Goal: Information Seeking & Learning: Learn about a topic

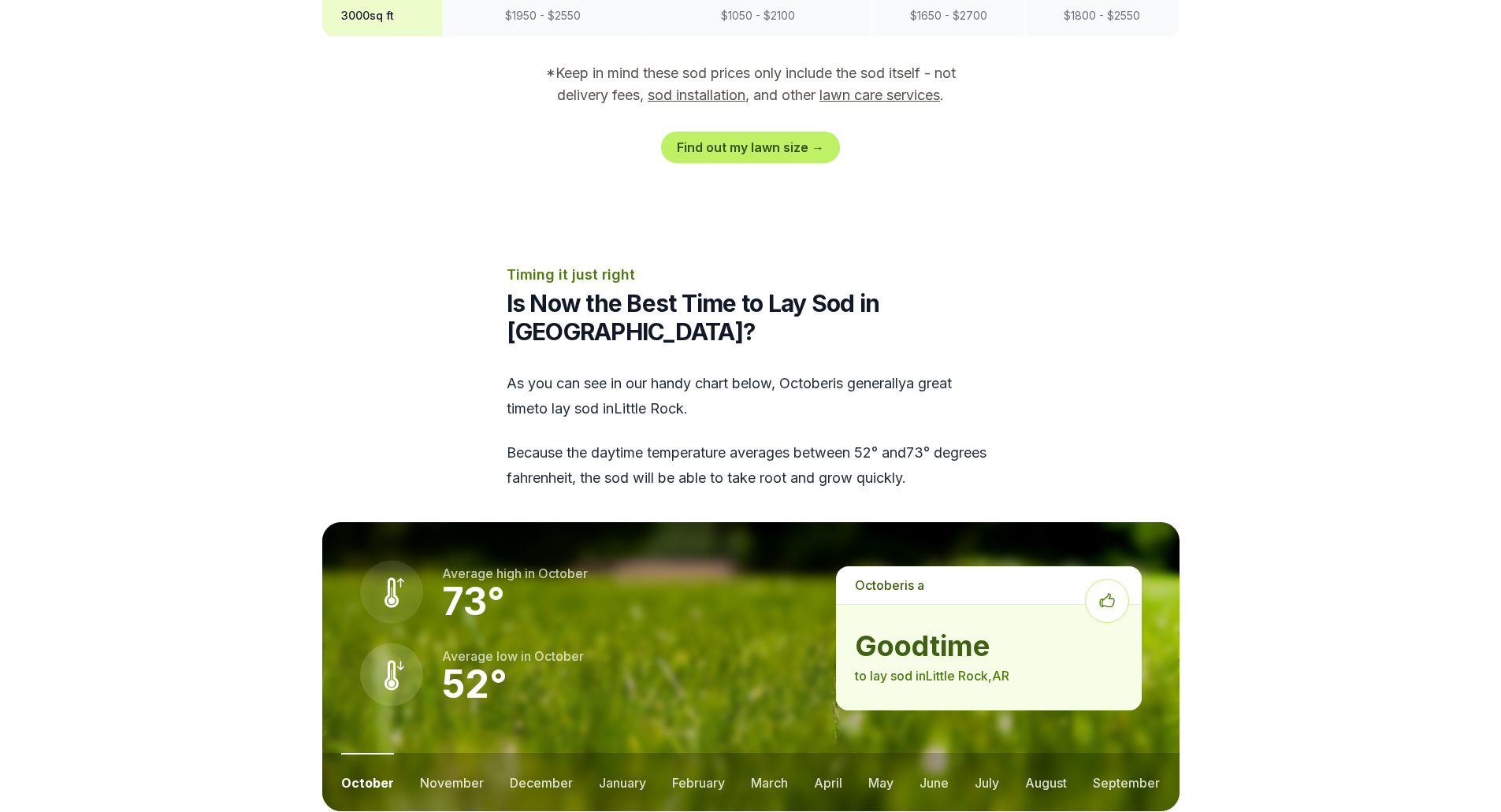
scroll to position [1890, 0]
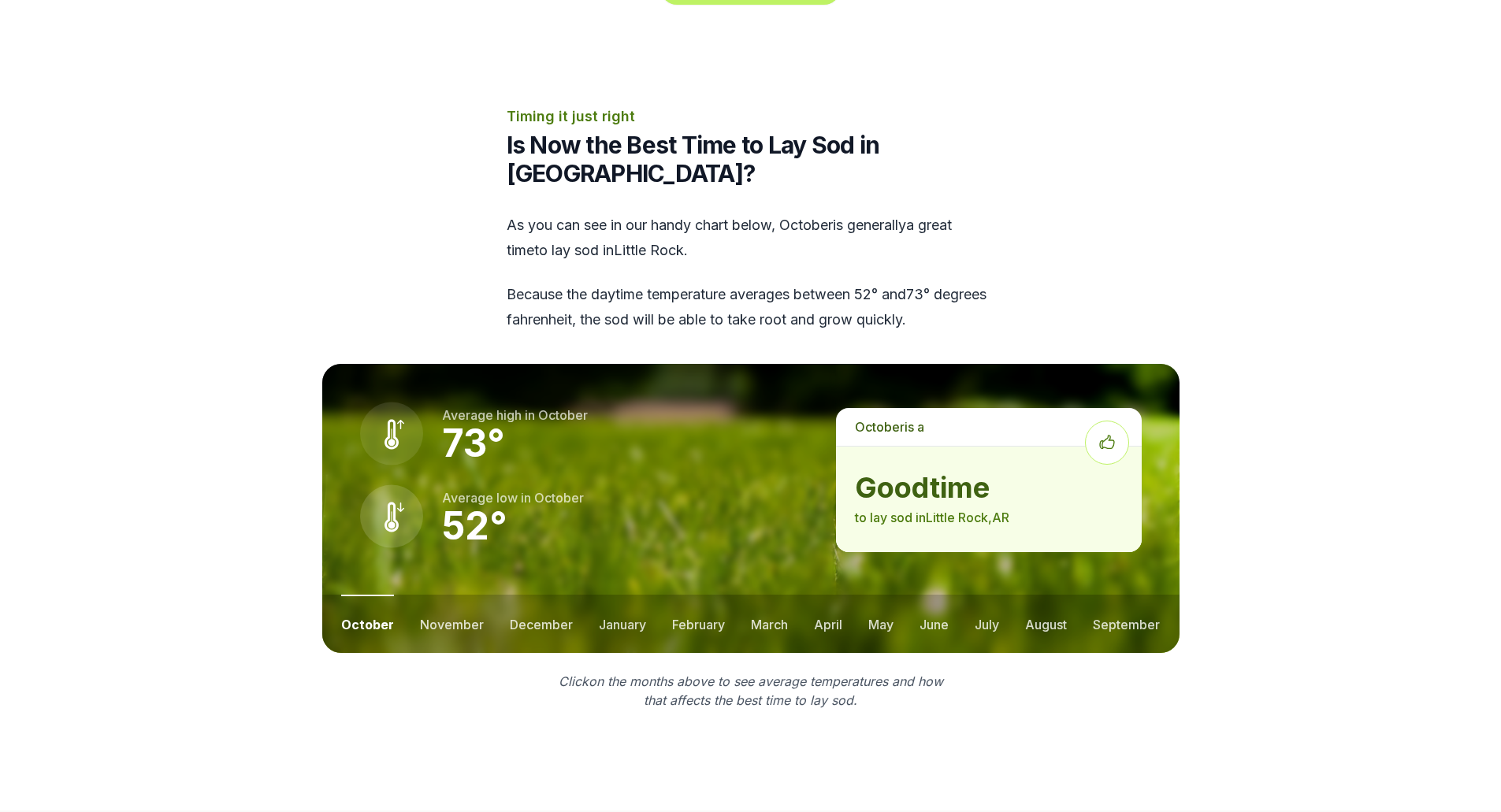
click at [461, 595] on button "november" at bounding box center [452, 624] width 64 height 58
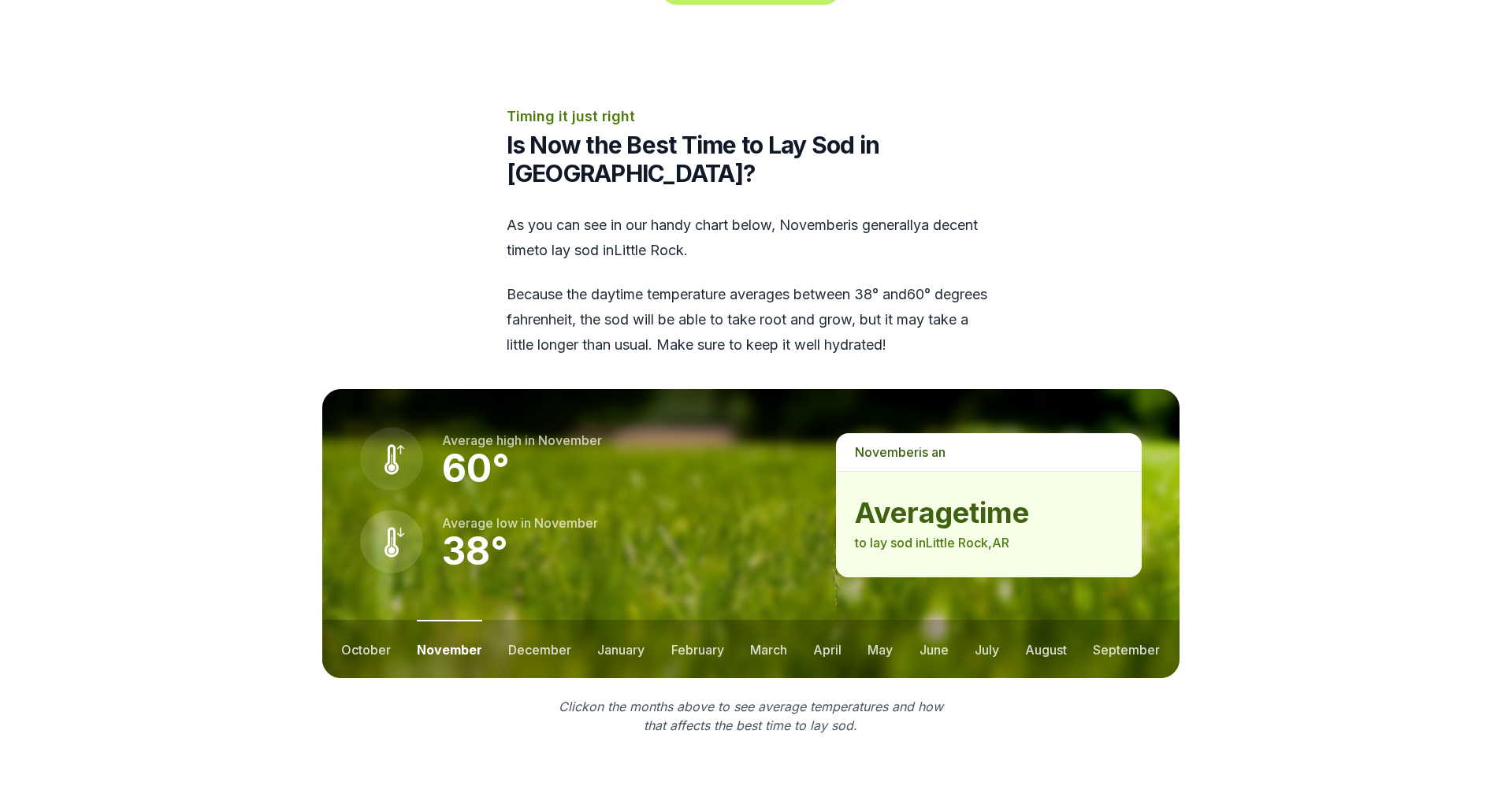
click at [550, 620] on button "december" at bounding box center [539, 648] width 63 height 58
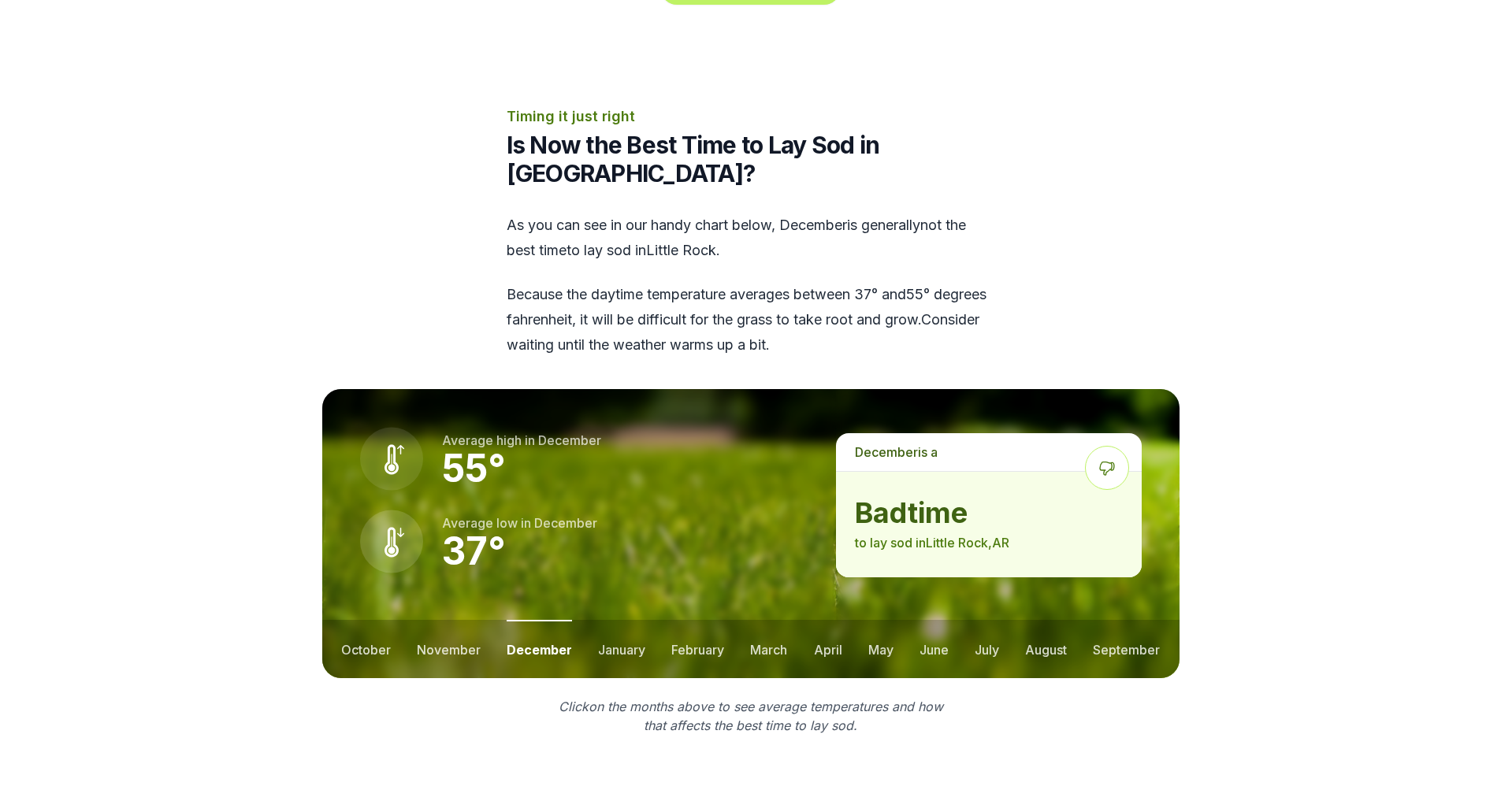
click at [617, 620] on button "january" at bounding box center [621, 648] width 47 height 58
click at [701, 620] on button "february" at bounding box center [700, 648] width 53 height 58
click at [770, 620] on button "march" at bounding box center [770, 648] width 37 height 58
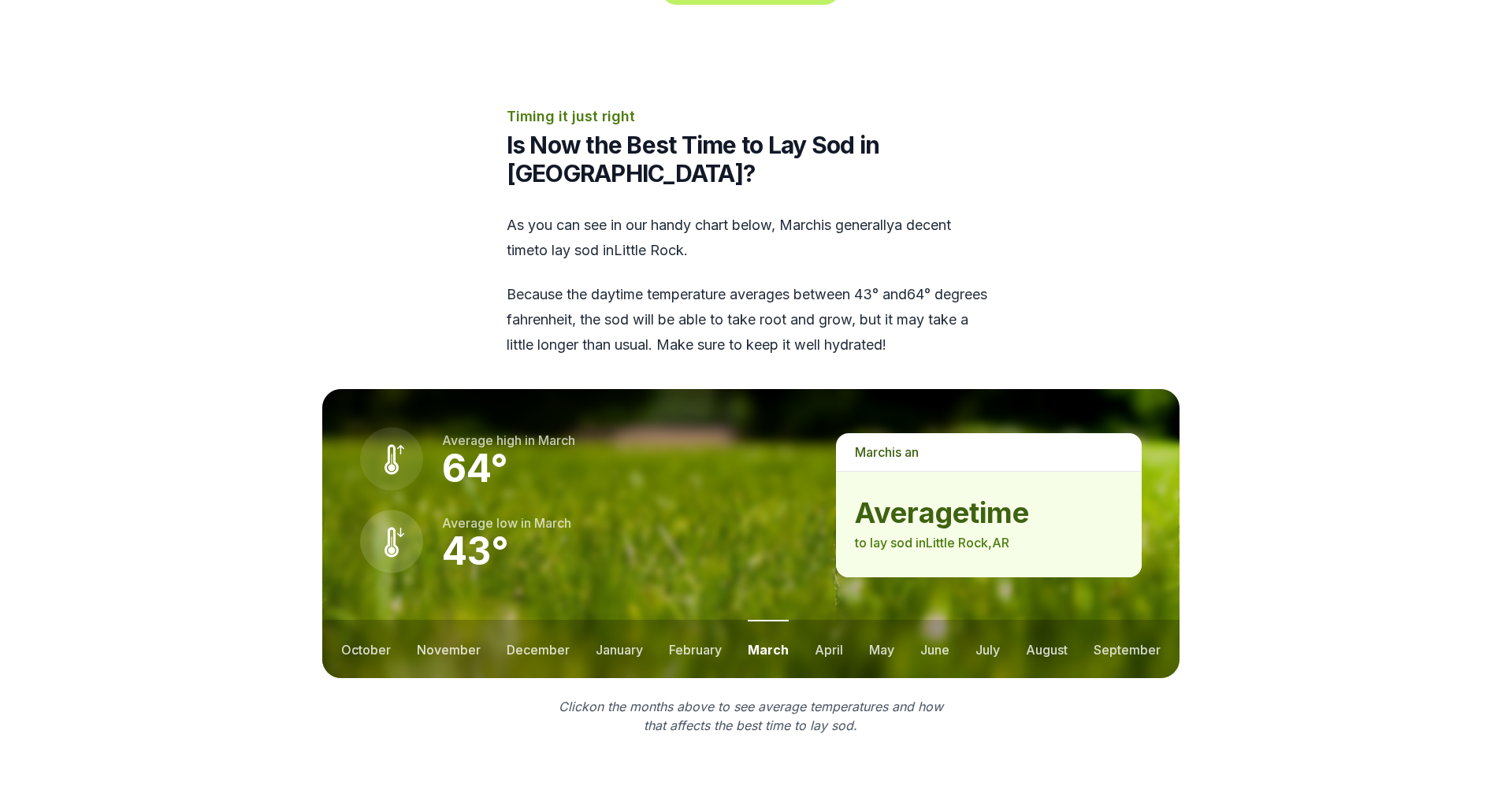
click at [826, 620] on button "april" at bounding box center [829, 648] width 29 height 58
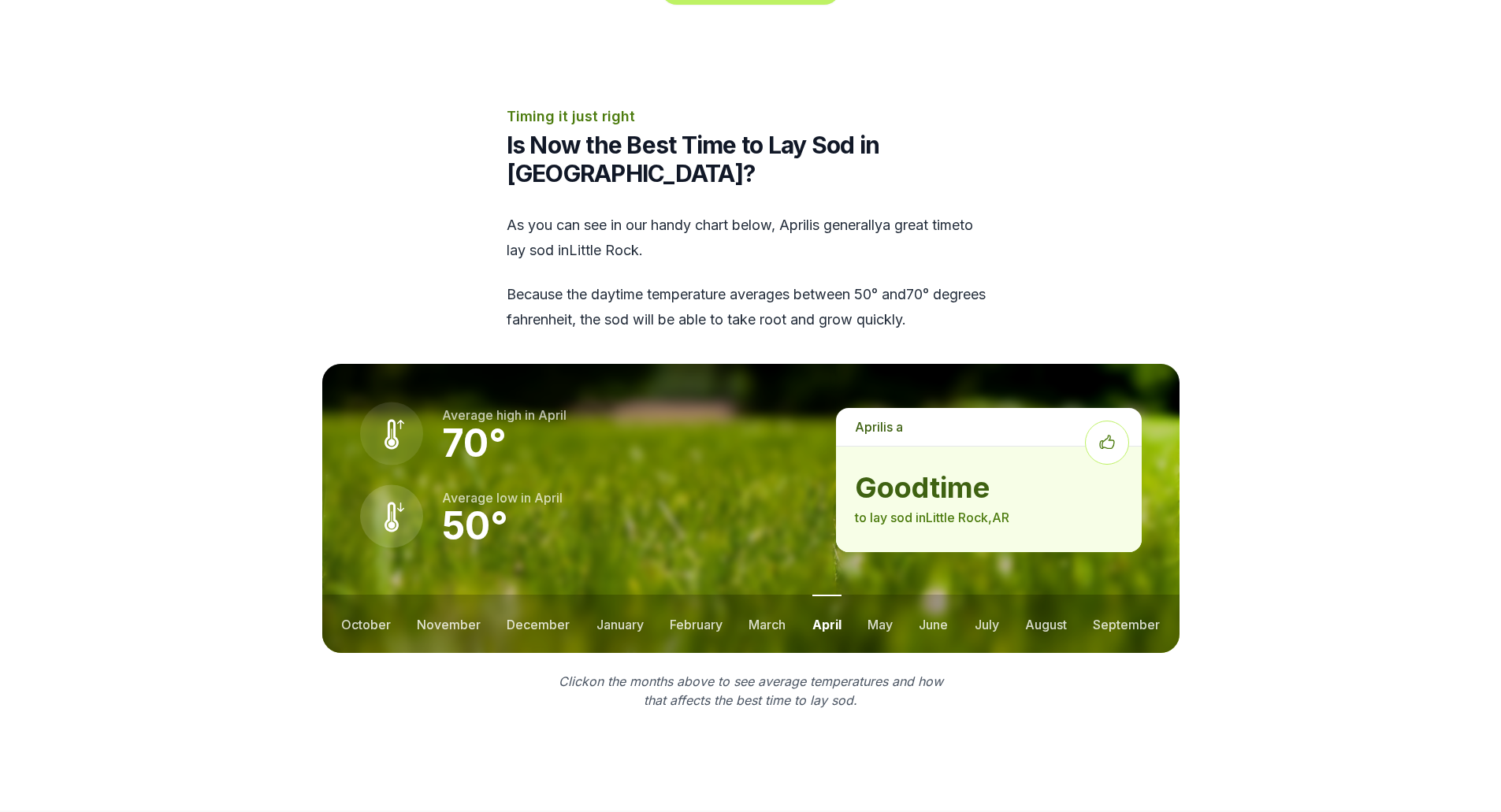
click at [892, 595] on button "may" at bounding box center [880, 624] width 26 height 58
click at [933, 595] on button "june" at bounding box center [934, 624] width 29 height 58
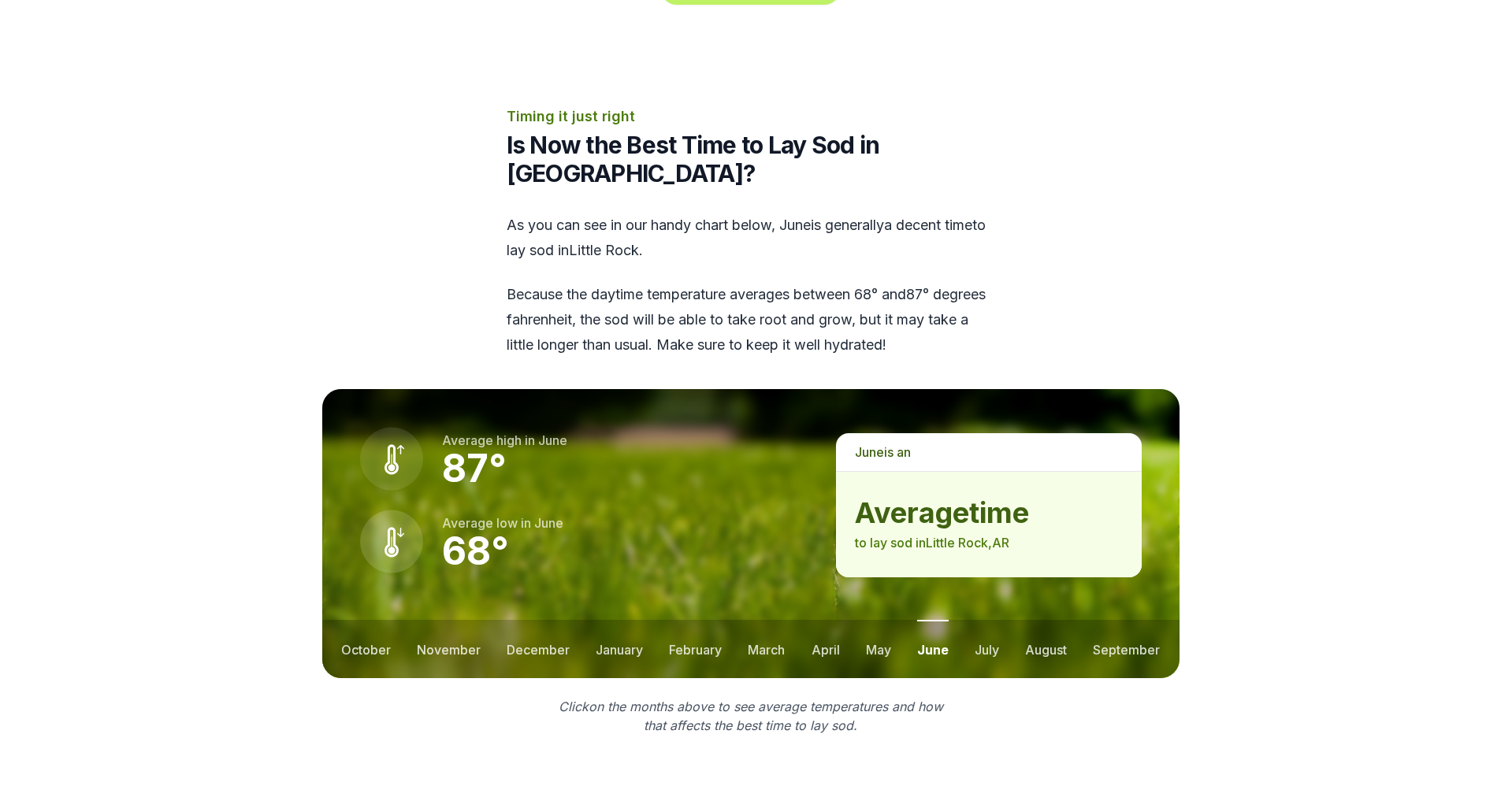
click at [987, 620] on button "july" at bounding box center [987, 648] width 25 height 58
click at [1017, 620] on ul "october november december january february march april may june july august sep…" at bounding box center [750, 648] width 857 height 58
click at [1030, 620] on button "august" at bounding box center [1046, 648] width 42 height 58
click at [1087, 620] on ul "october november december january february march april may june july august sep…" at bounding box center [750, 648] width 857 height 58
click at [1110, 620] on button "september" at bounding box center [1127, 648] width 67 height 58
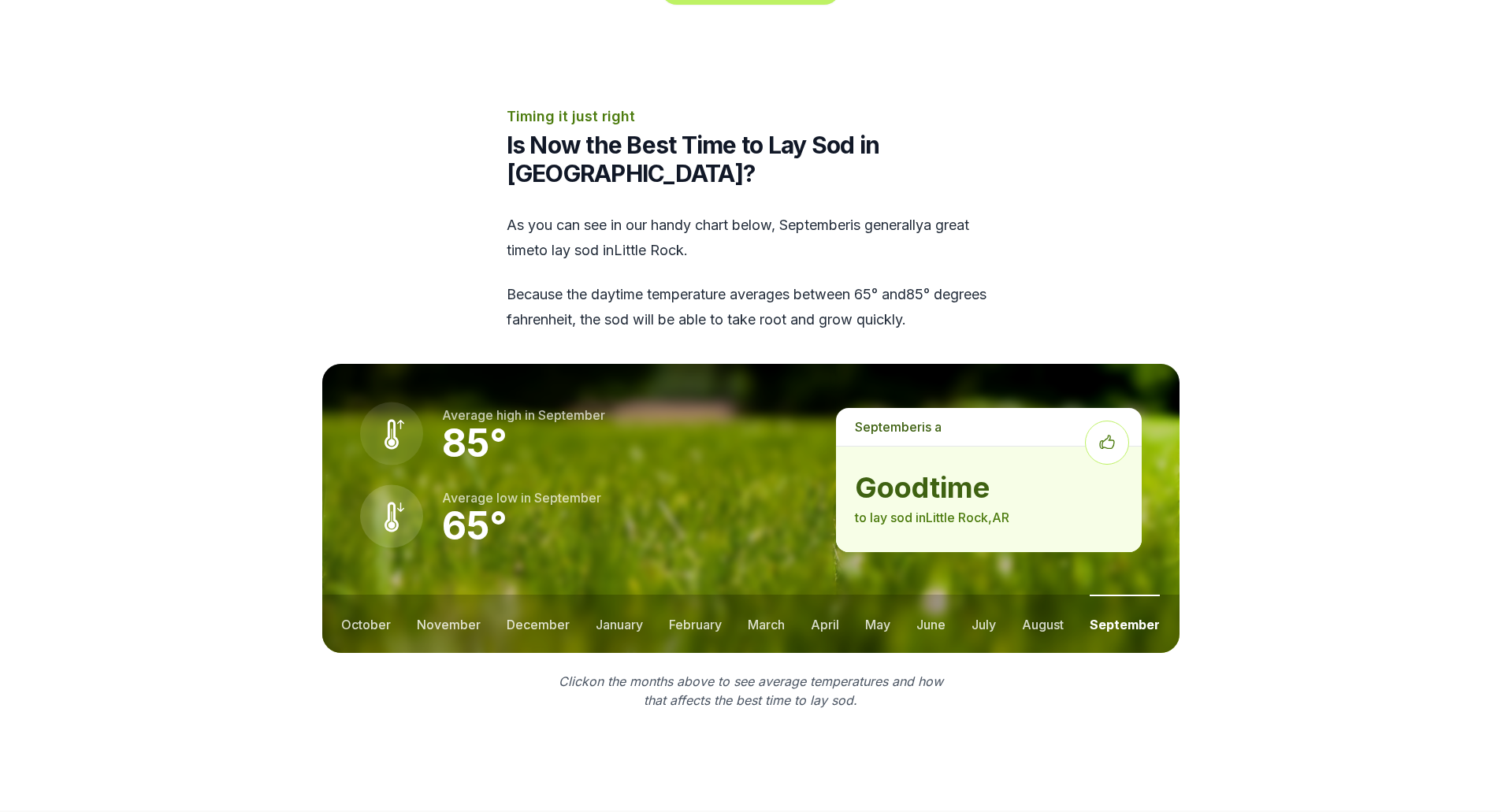
click at [376, 595] on button "october" at bounding box center [366, 624] width 50 height 58
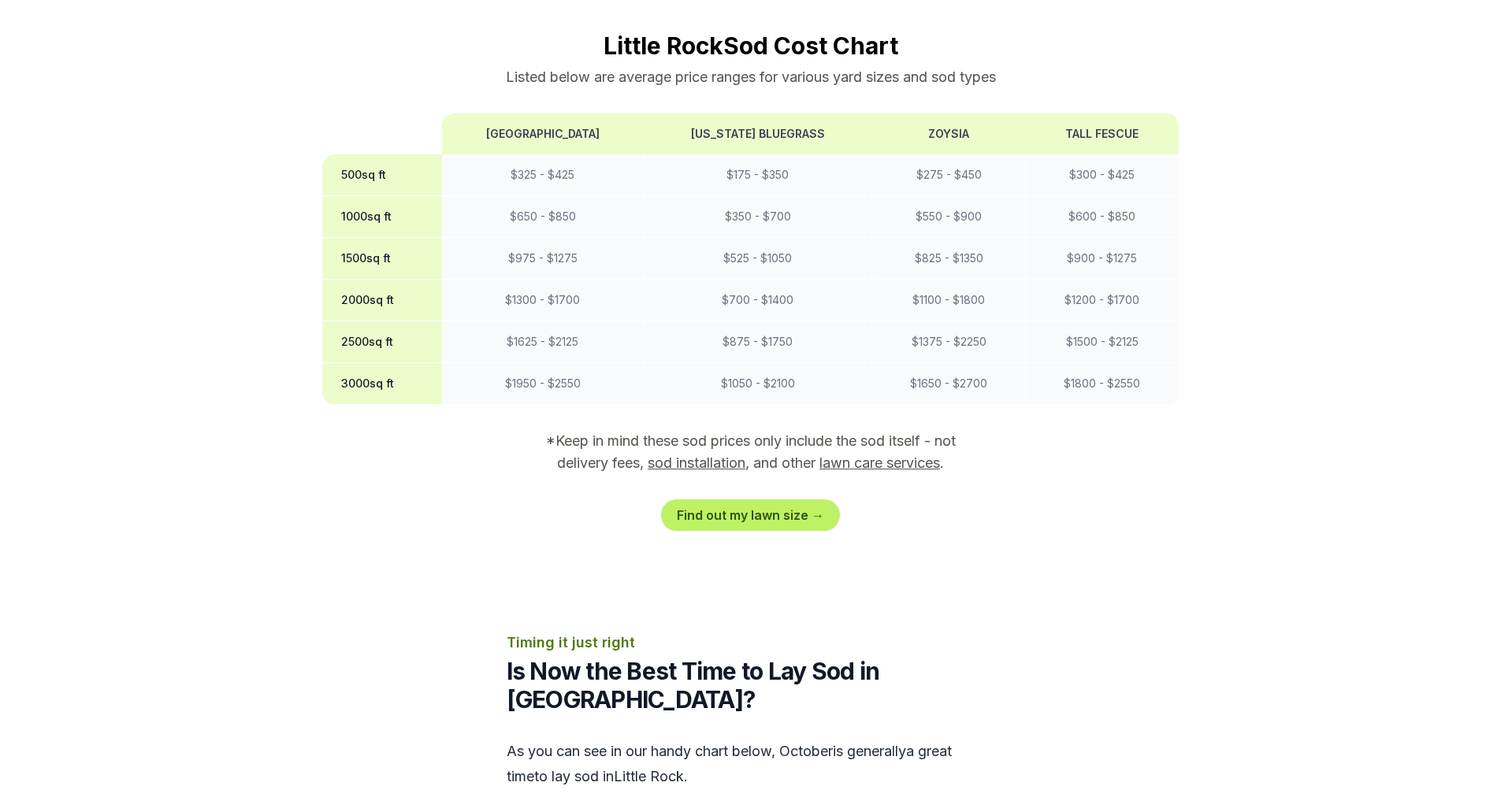
scroll to position [1339, 0]
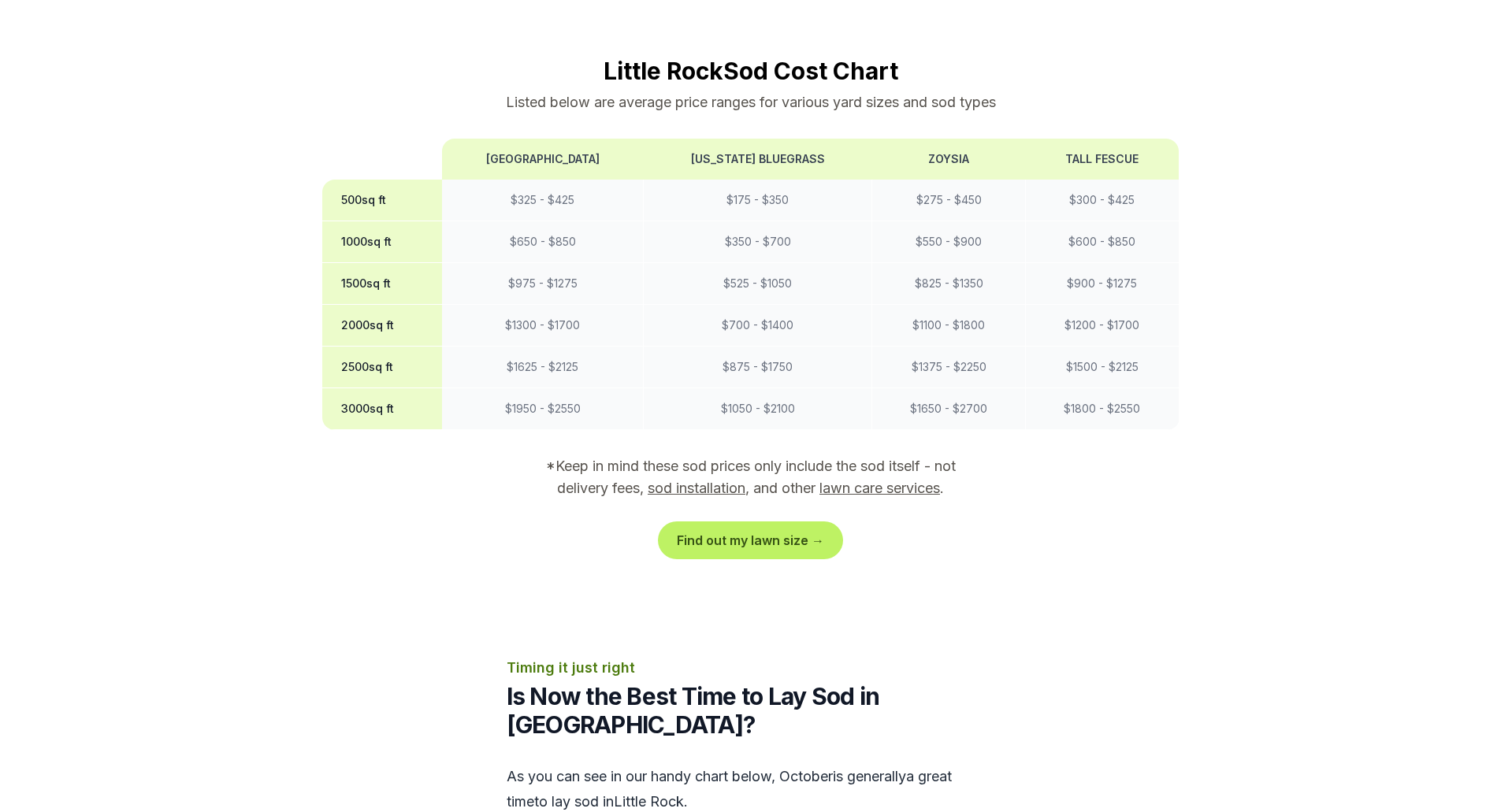
click at [727, 525] on link "Find out my lawn size →" at bounding box center [751, 540] width 179 height 31
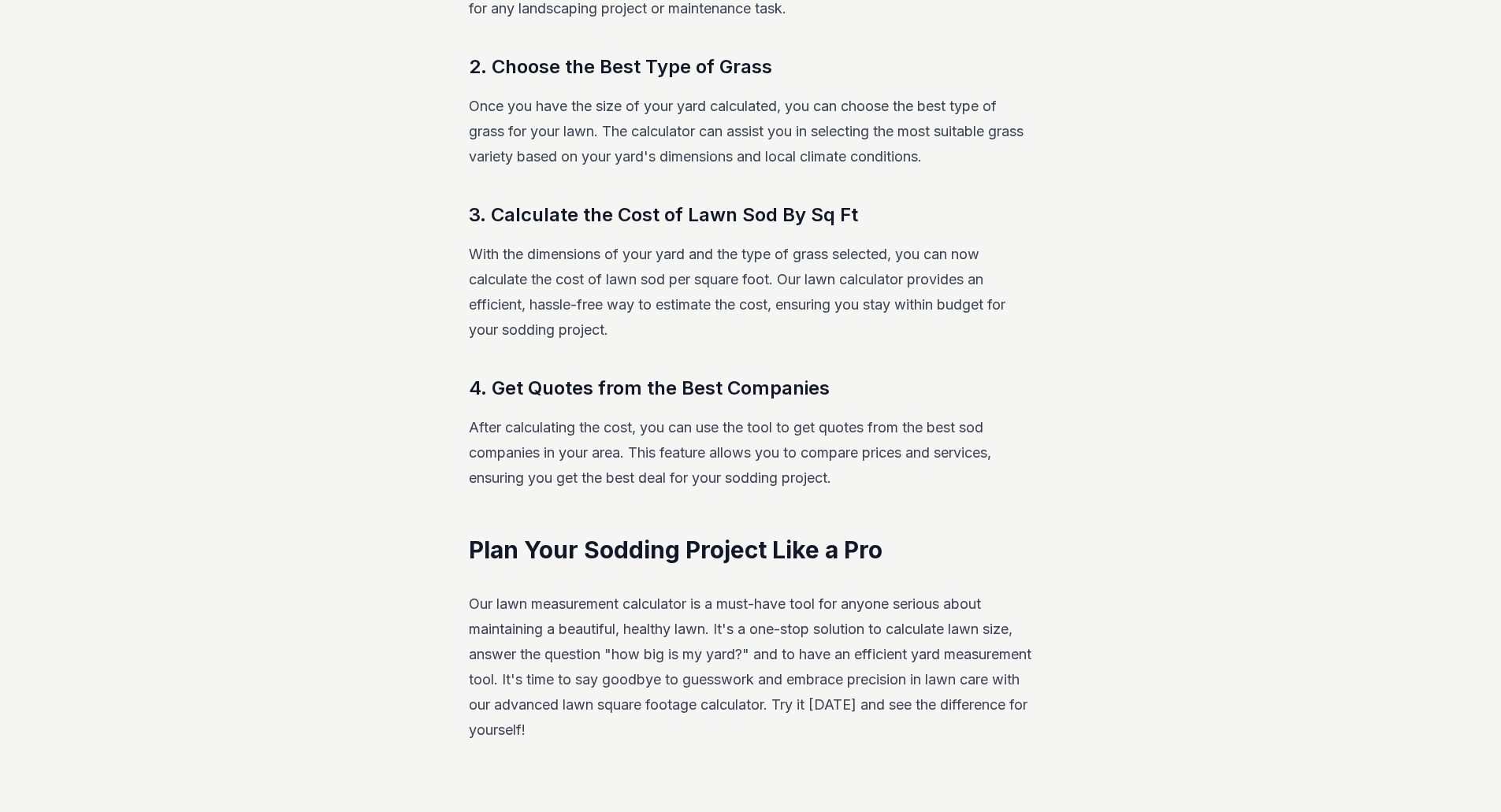
scroll to position [1812, 0]
